Goal: Check status

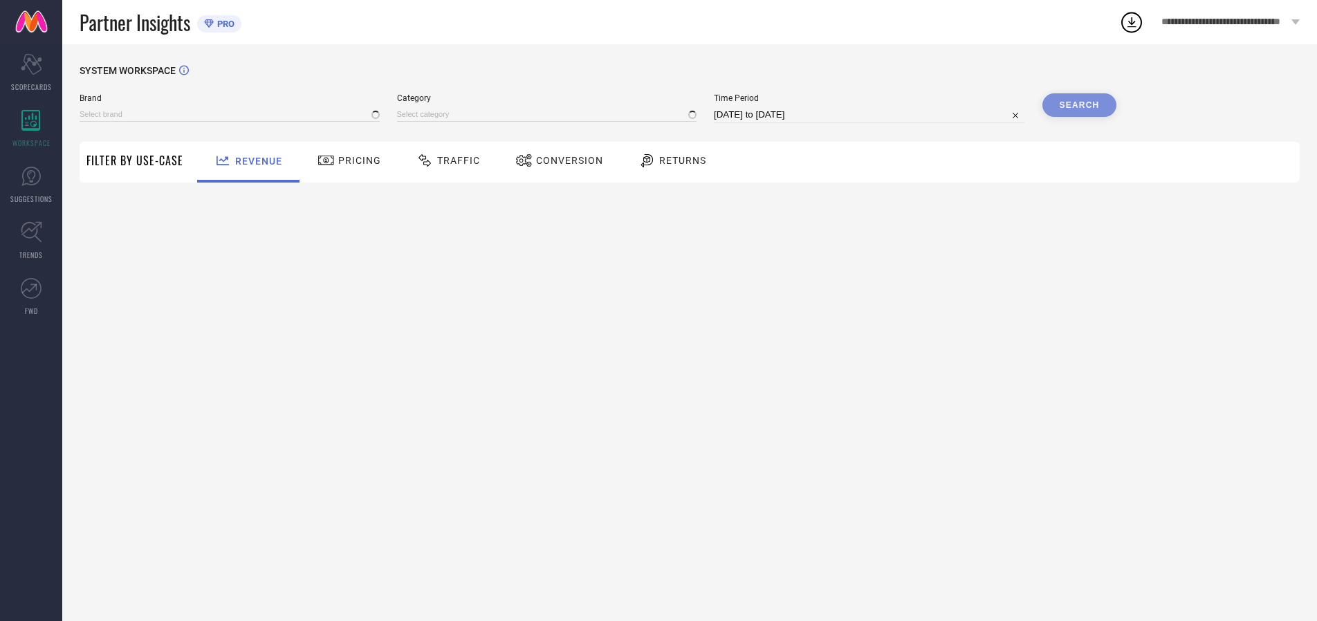
click at [445, 161] on span "Traffic" at bounding box center [458, 160] width 43 height 11
click at [872, 115] on input at bounding box center [869, 115] width 311 height 17
select select "9"
select select "2025"
select select "10"
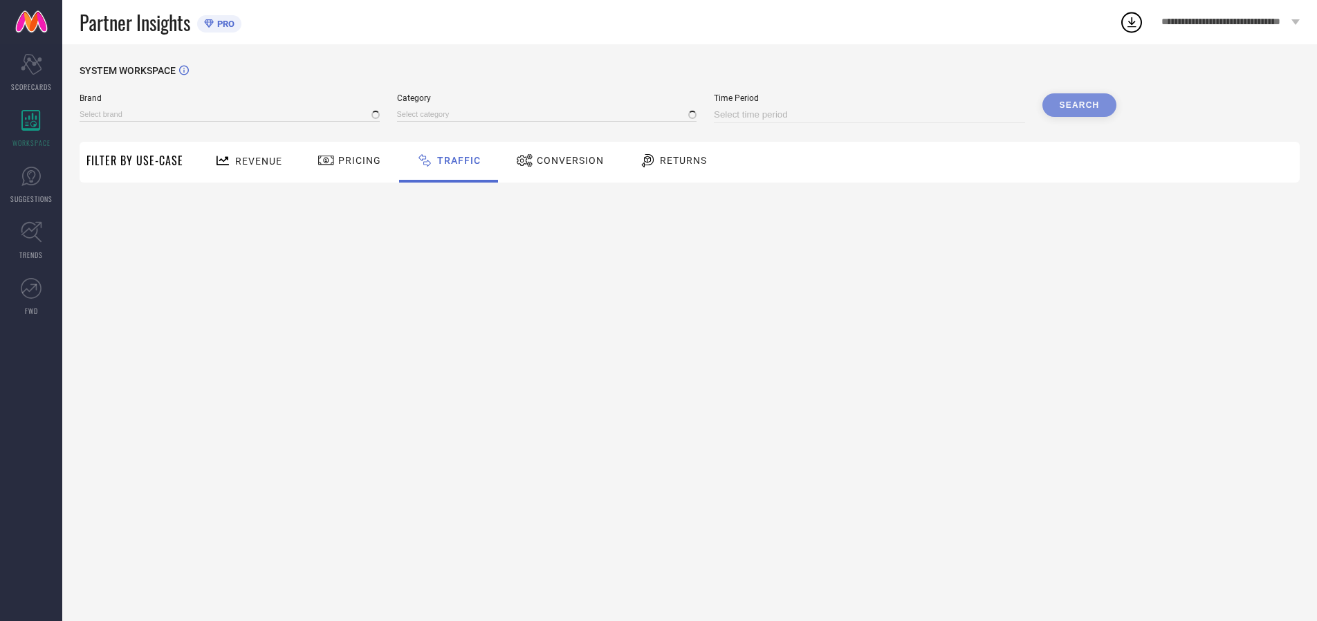
select select "2025"
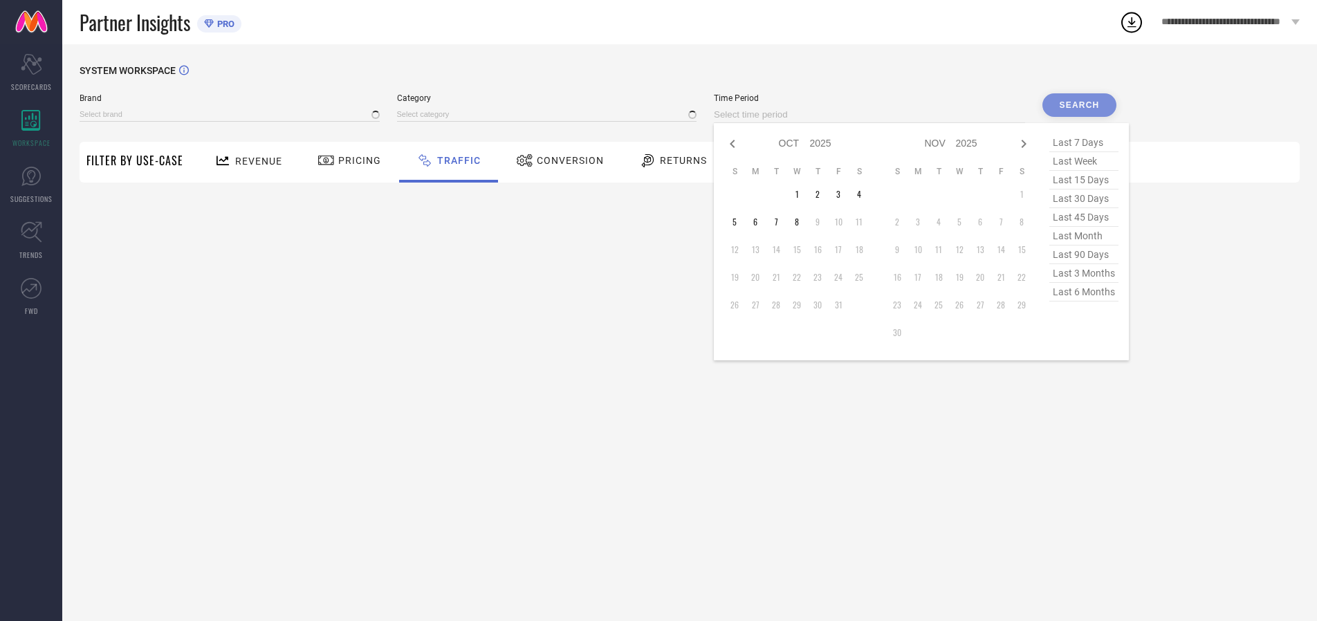
select select "8"
select select "2025"
select select "9"
select select "2025"
click at [864, 277] on td "27" at bounding box center [859, 277] width 21 height 21
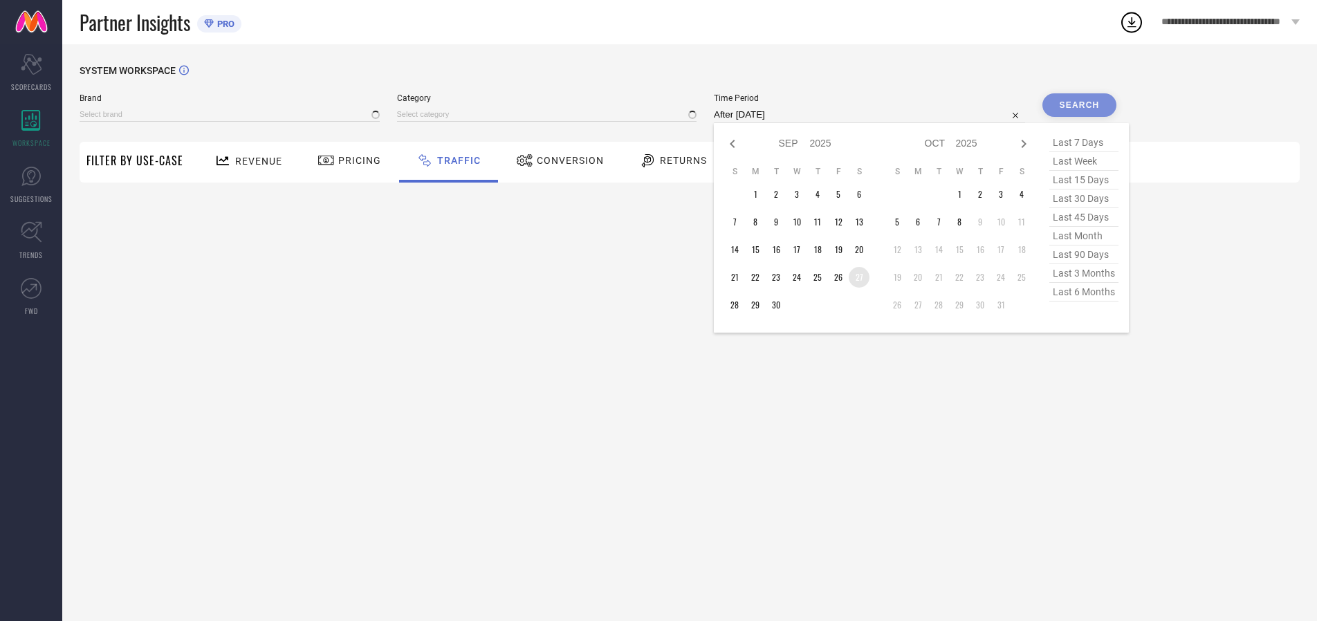
type input "[DATE] to [DATE]"
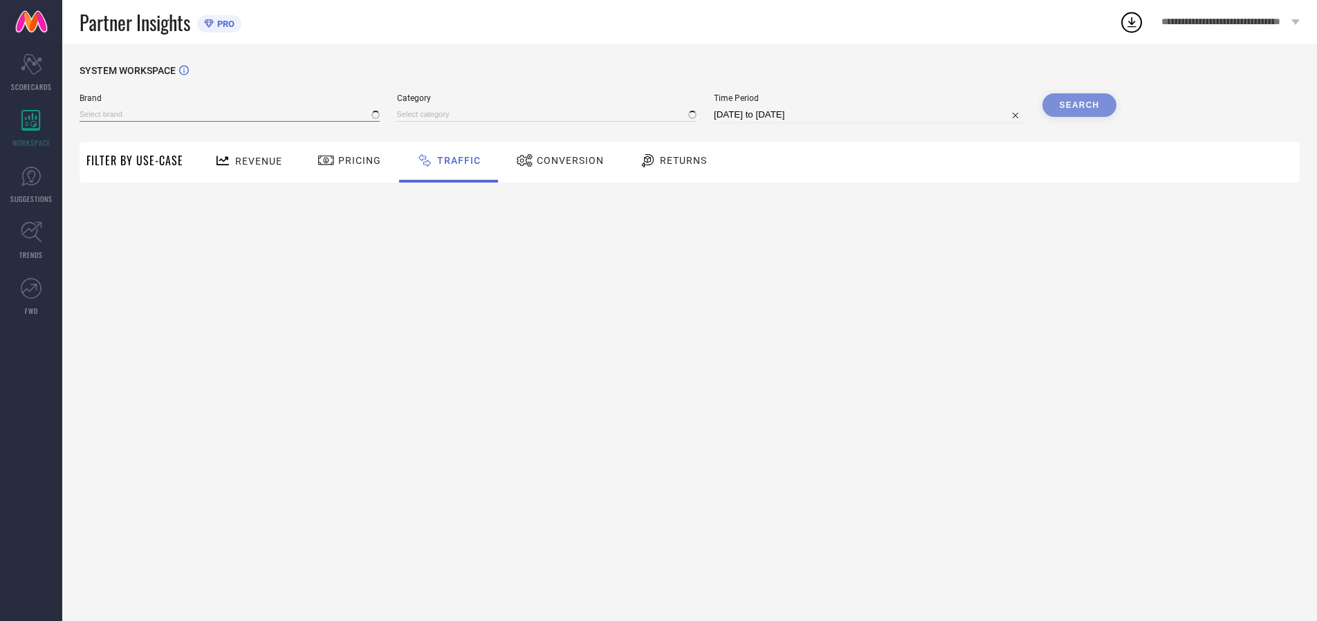
click at [230, 114] on input at bounding box center [230, 114] width 300 height 15
